Goal: Task Accomplishment & Management: Use online tool/utility

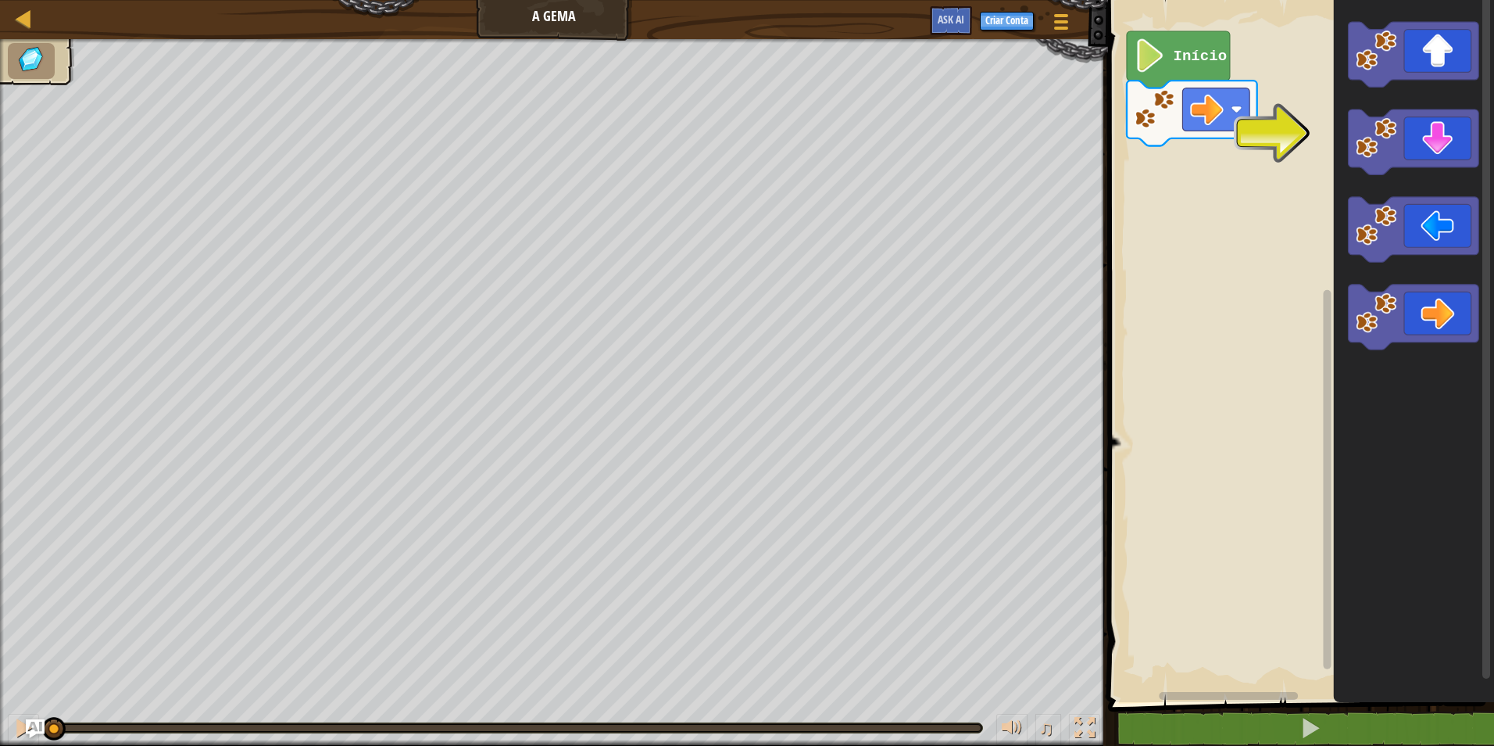
click at [1216, 242] on rect "Espaço de trabalho do Blockly" at bounding box center [1299, 347] width 391 height 710
click at [1214, 174] on div "Início" at bounding box center [1299, 347] width 391 height 710
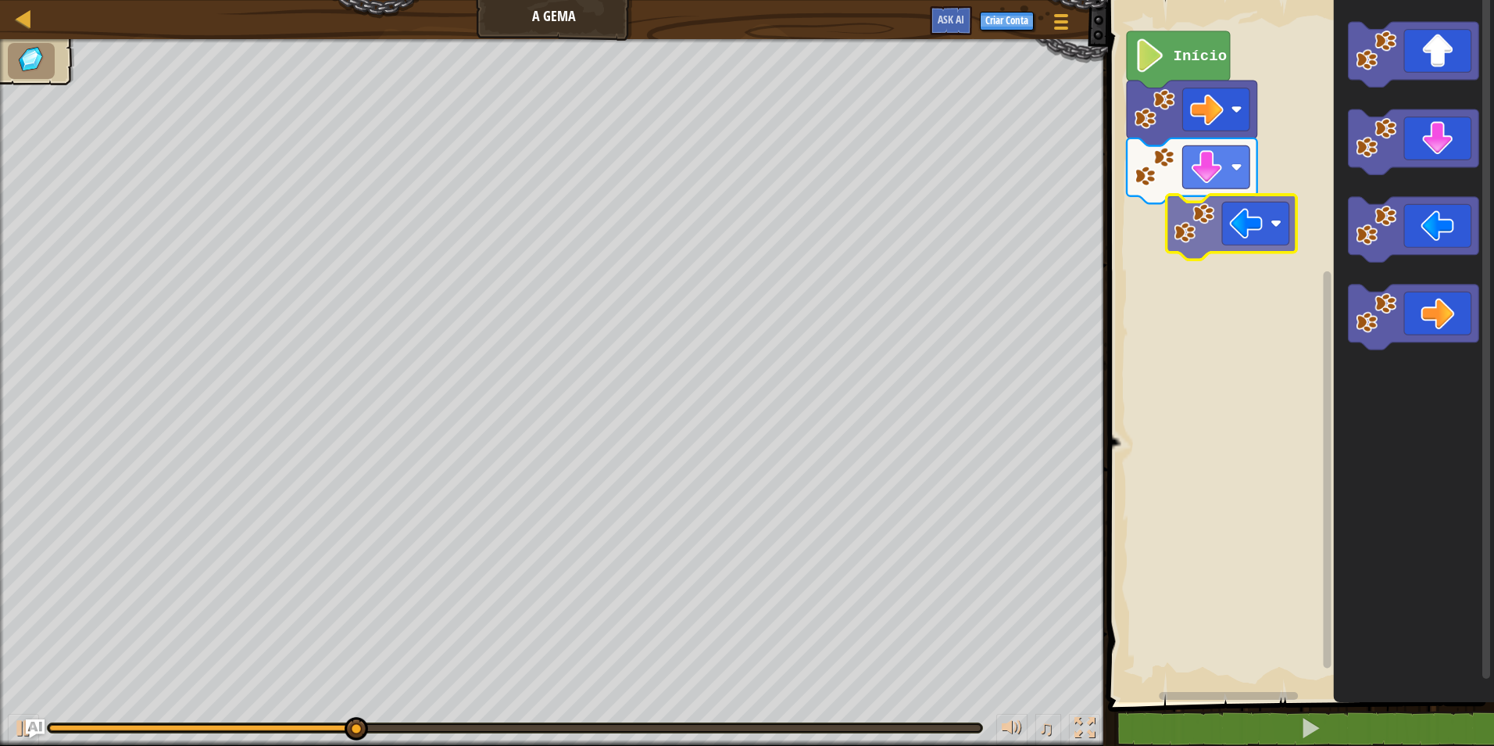
click at [1201, 239] on div "Início" at bounding box center [1299, 347] width 391 height 710
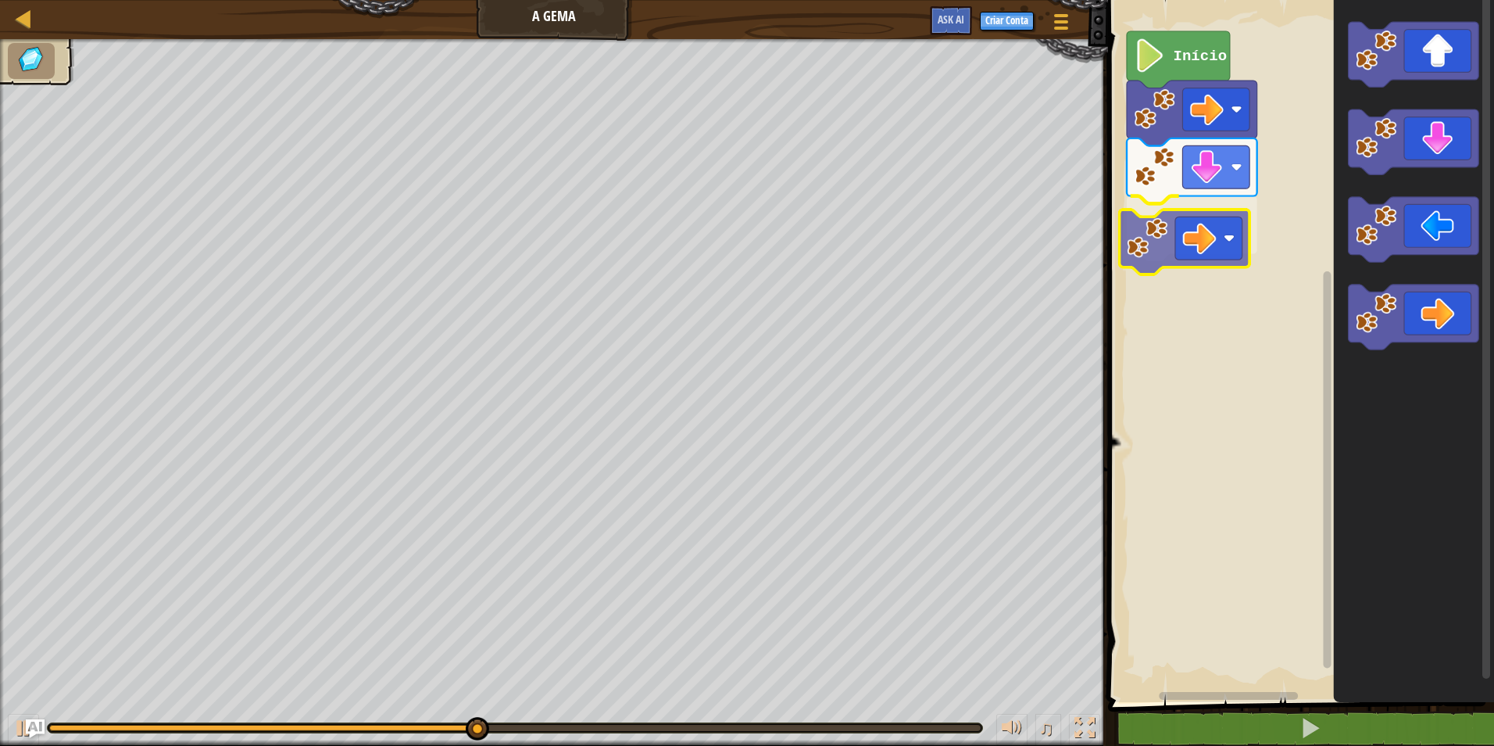
click at [1154, 241] on div "Início" at bounding box center [1299, 347] width 391 height 710
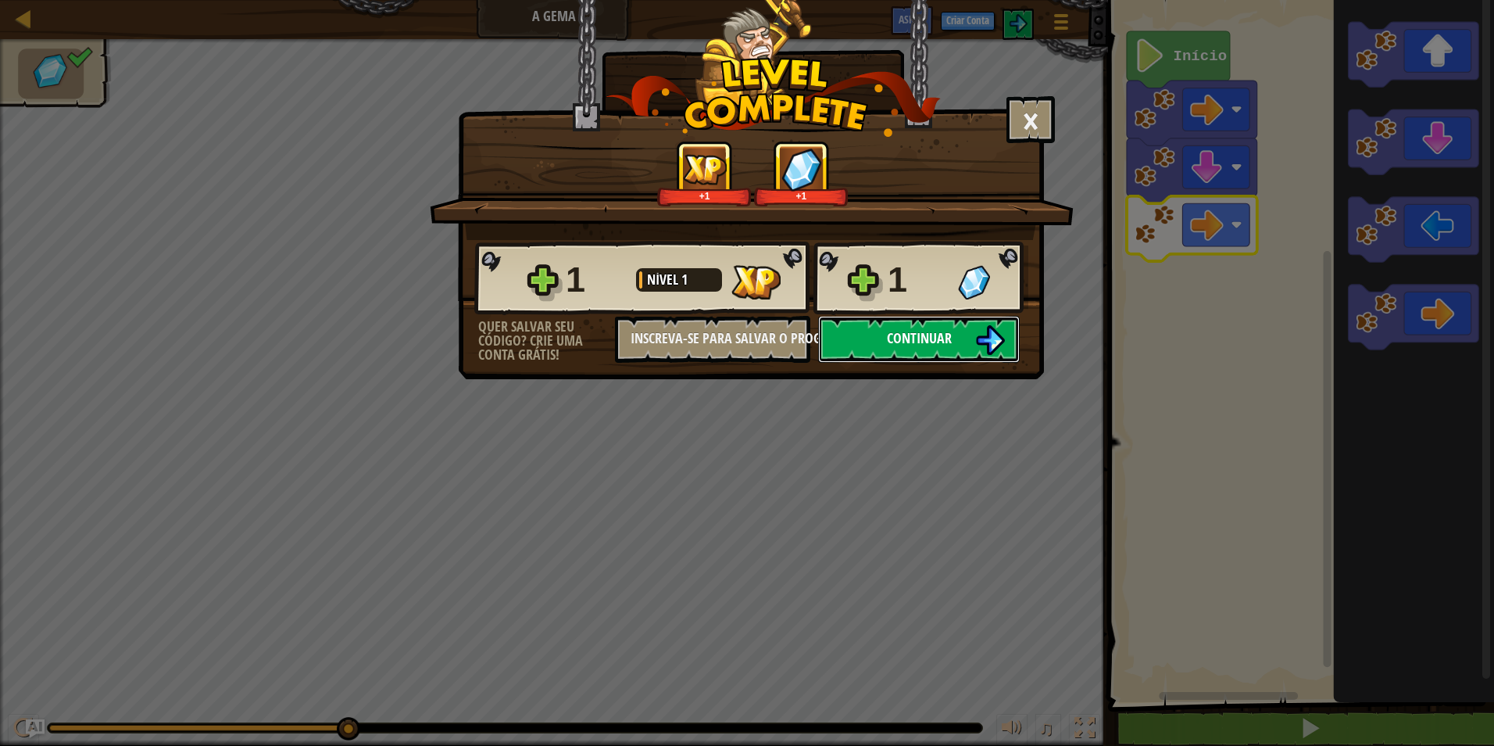
click at [932, 342] on span "Continuar" at bounding box center [919, 338] width 65 height 20
